Goal: Use online tool/utility: Utilize a website feature to perform a specific function

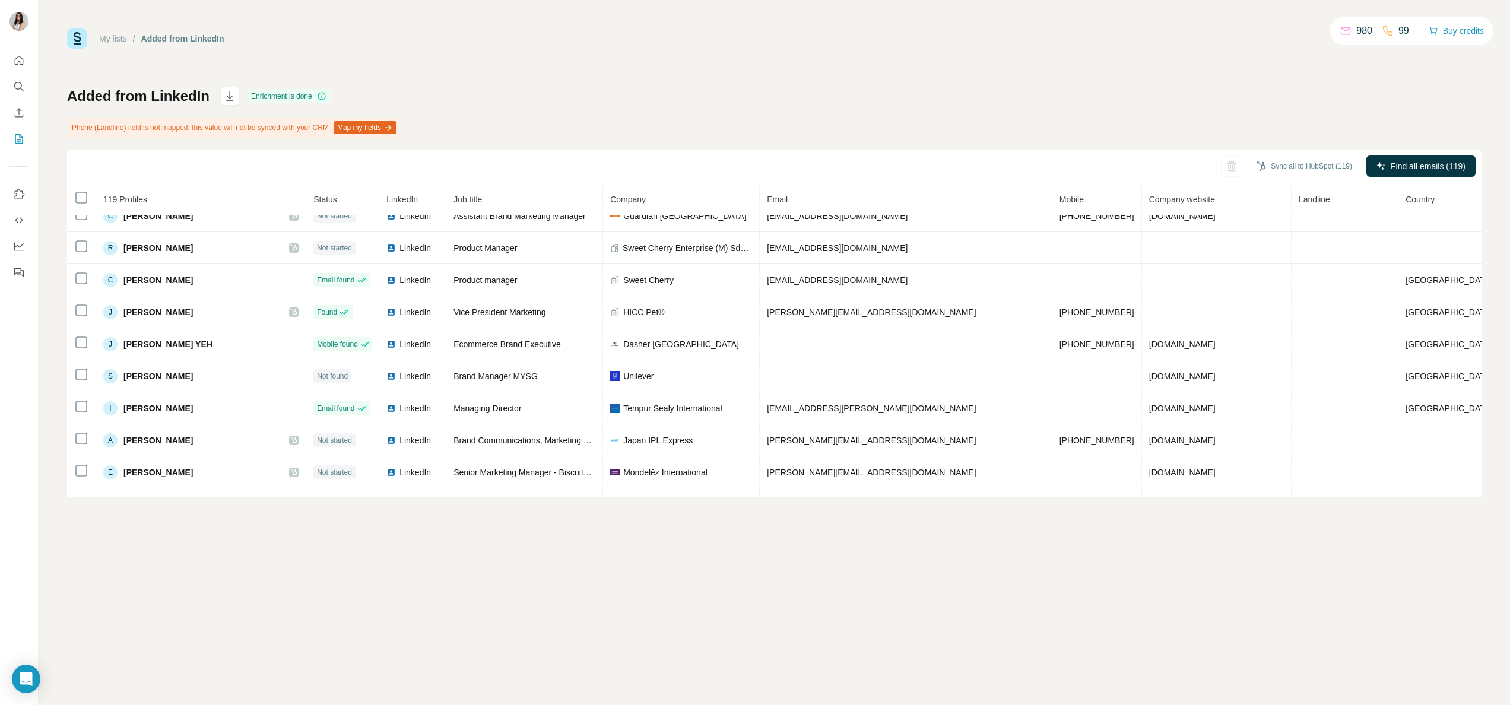
scroll to position [2965, 0]
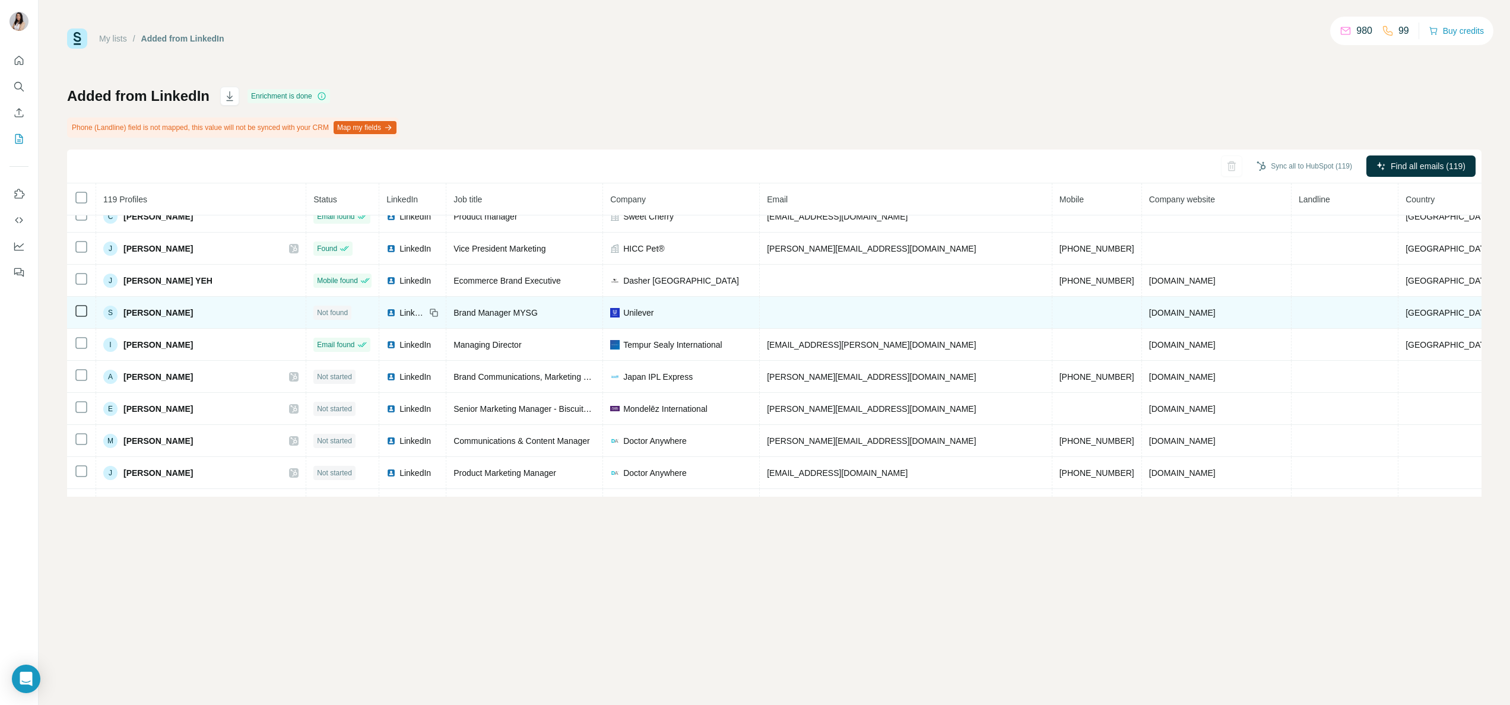
click at [69, 329] on td at bounding box center [81, 313] width 29 height 32
click at [74, 318] on icon at bounding box center [81, 311] width 14 height 14
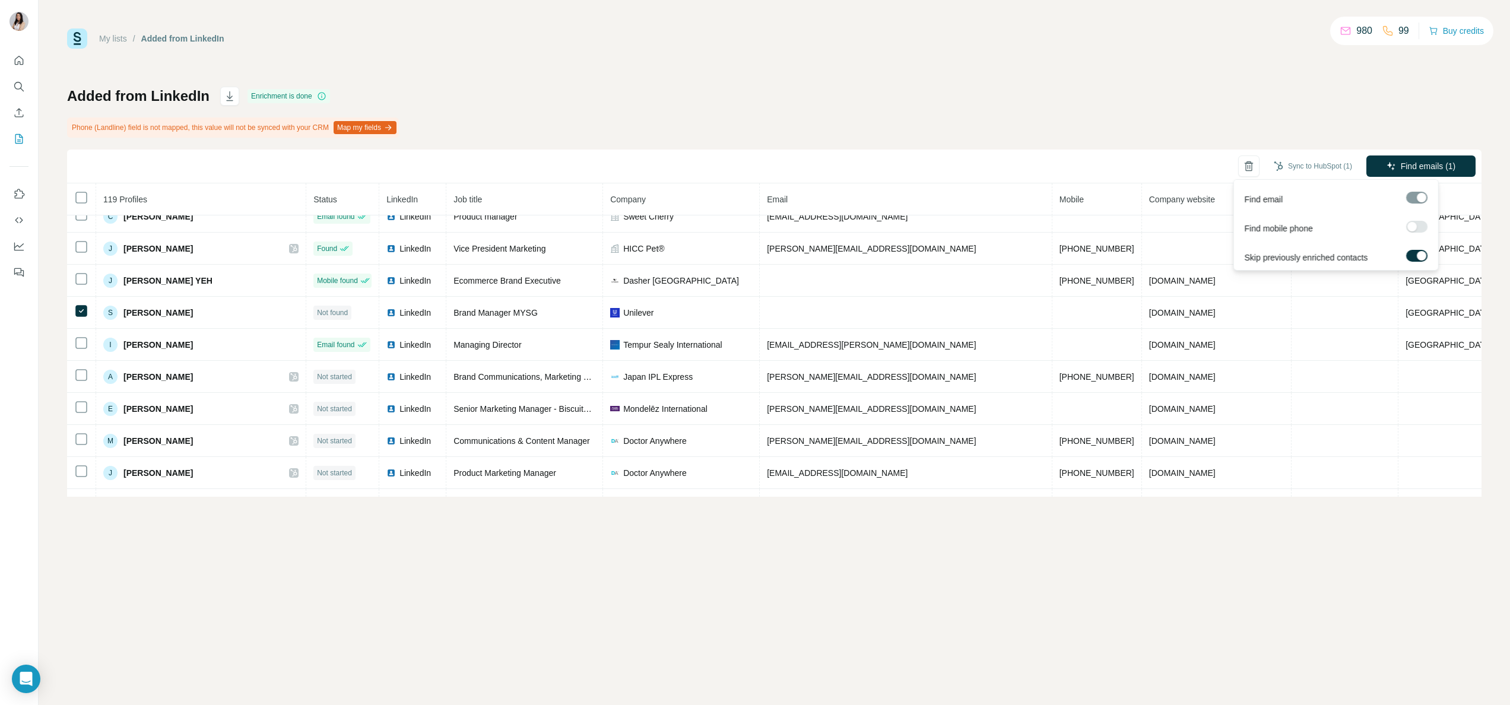
click at [1414, 222] on label at bounding box center [1416, 227] width 21 height 12
click at [1413, 250] on label at bounding box center [1416, 256] width 21 height 12
click at [1423, 165] on span "Find emails & mobiles (1)" at bounding box center [1408, 166] width 94 height 12
click at [1391, 162] on span "Find emails & mobiles (1)" at bounding box center [1408, 166] width 94 height 12
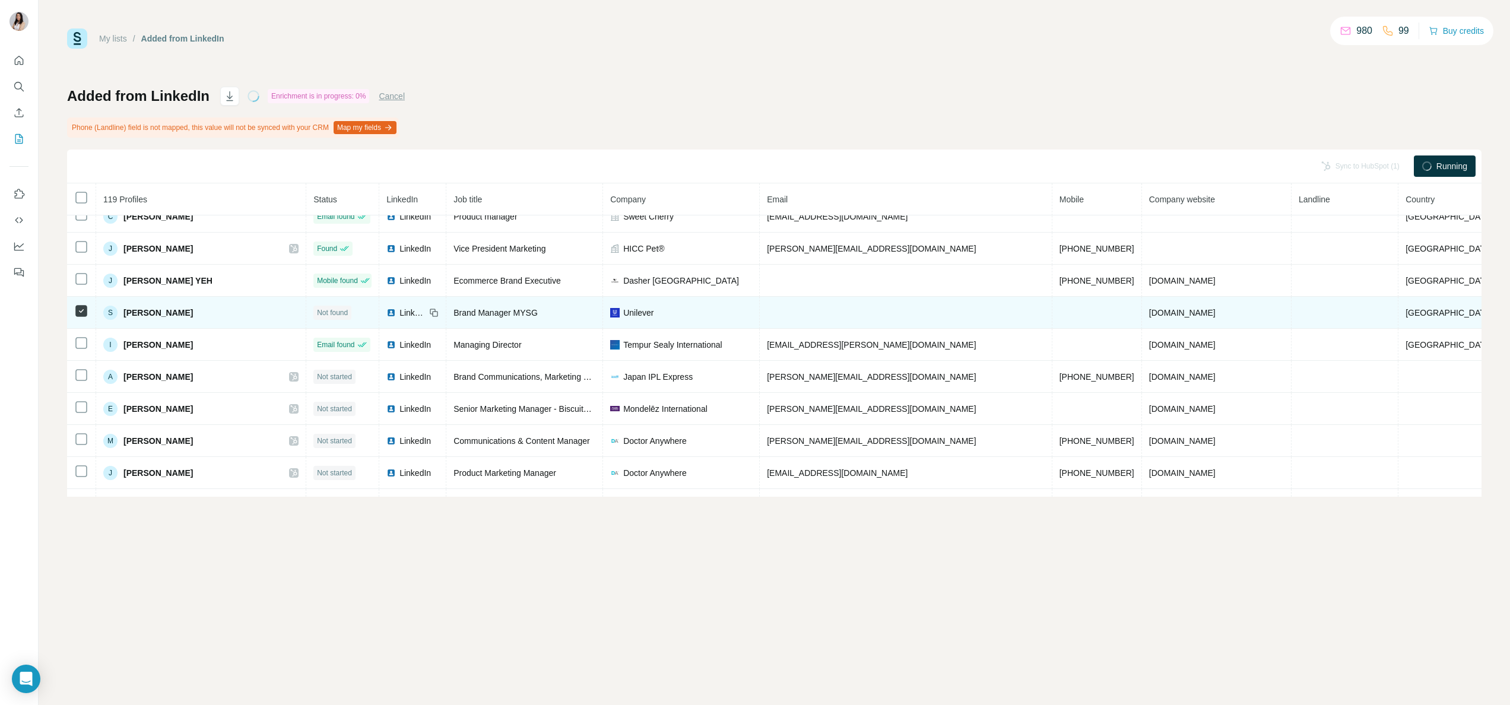
click at [1053, 329] on td at bounding box center [1098, 313] width 90 height 32
